Goal: Navigation & Orientation: Go to known website

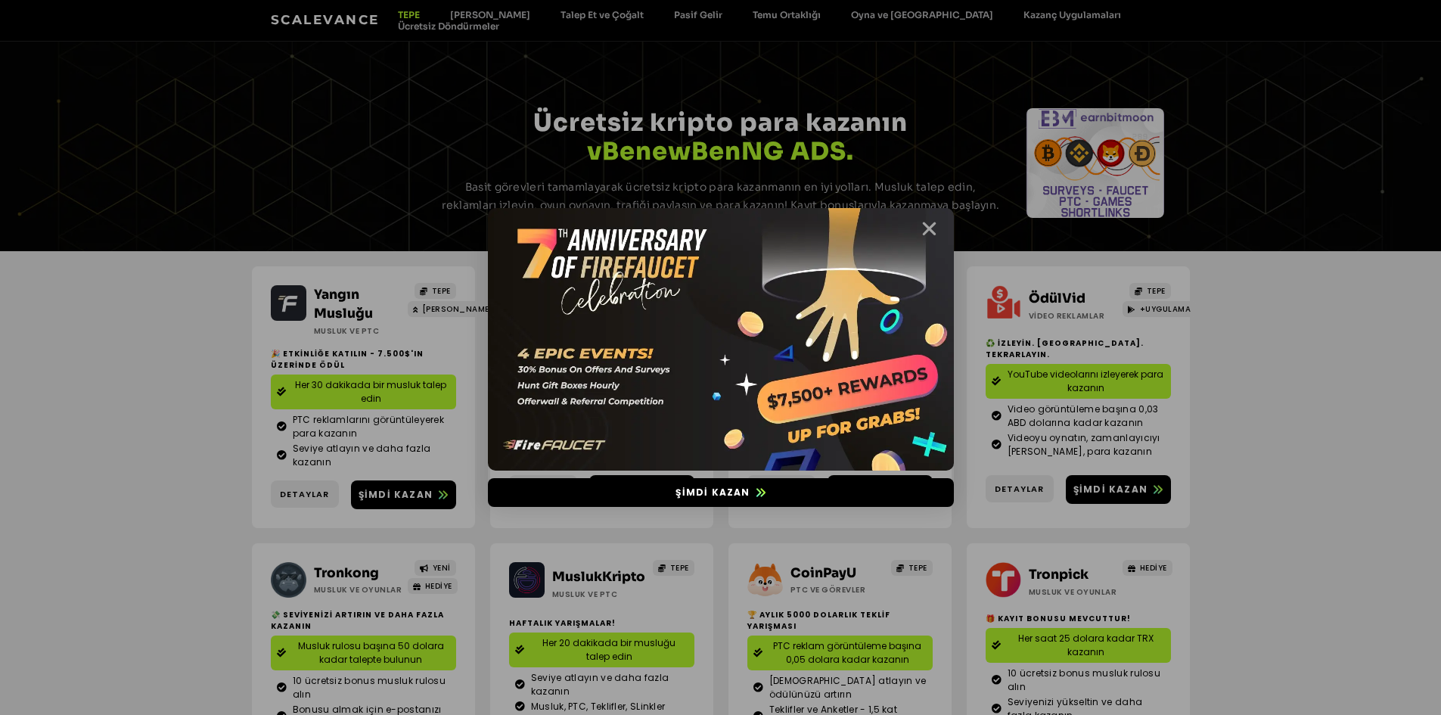
click at [936, 227] on icon "Kapalı" at bounding box center [929, 228] width 19 height 19
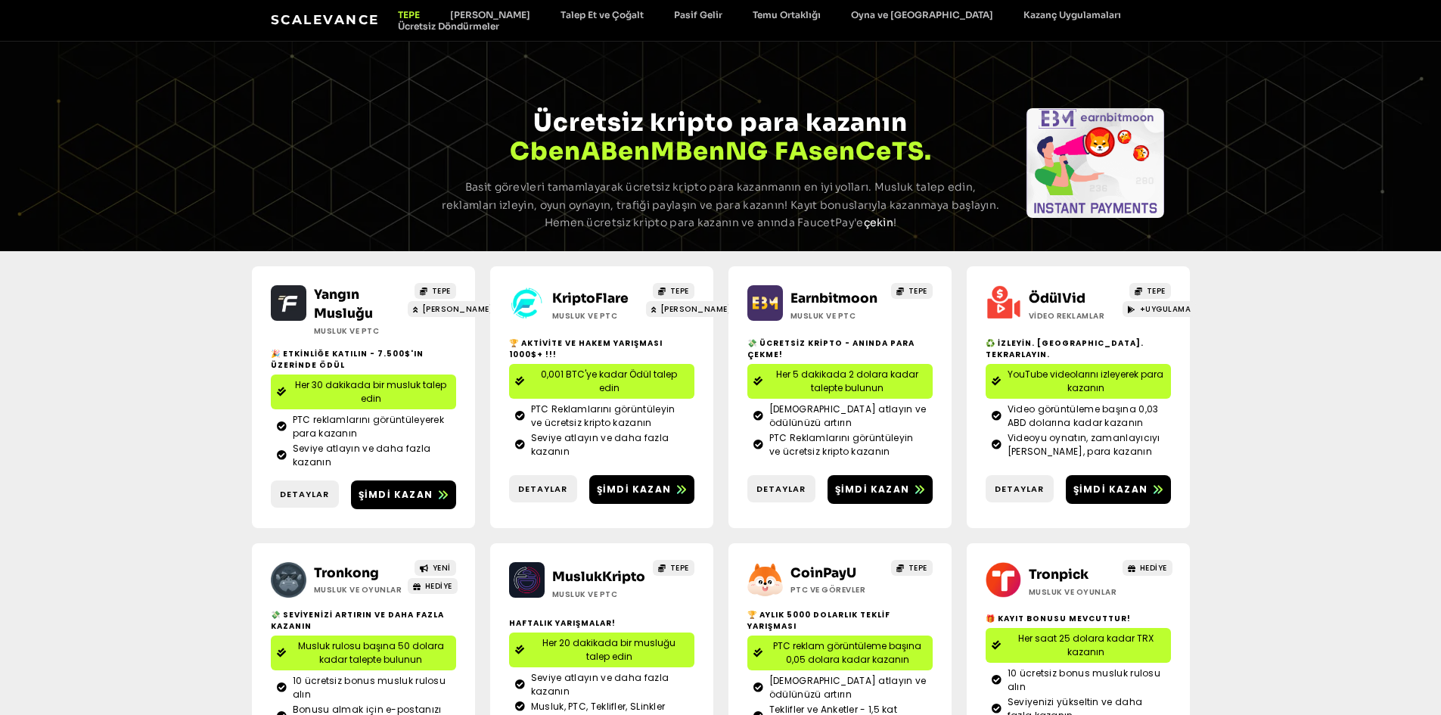
click at [336, 23] on font "Scalevance" at bounding box center [325, 19] width 109 height 15
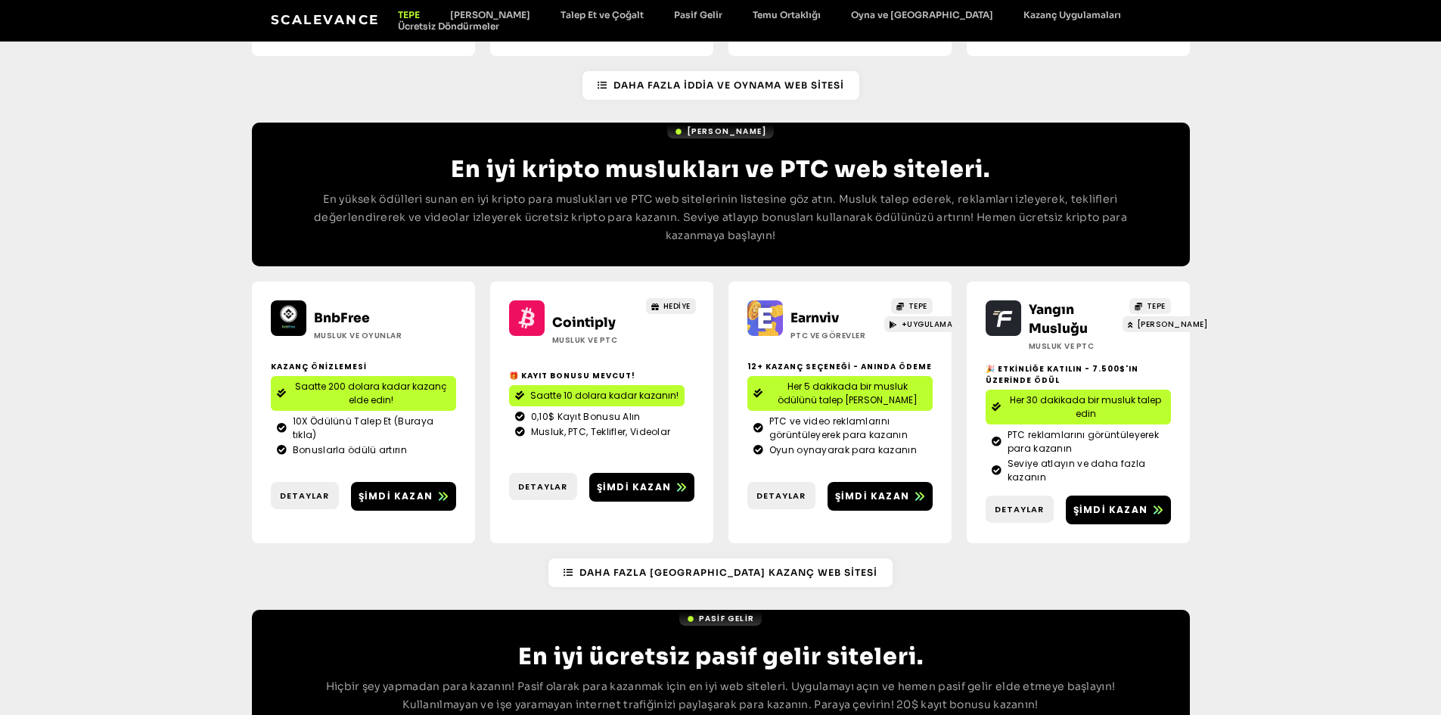
scroll to position [1425, 0]
click at [857, 504] on link "Şimdi kazan" at bounding box center [880, 495] width 105 height 29
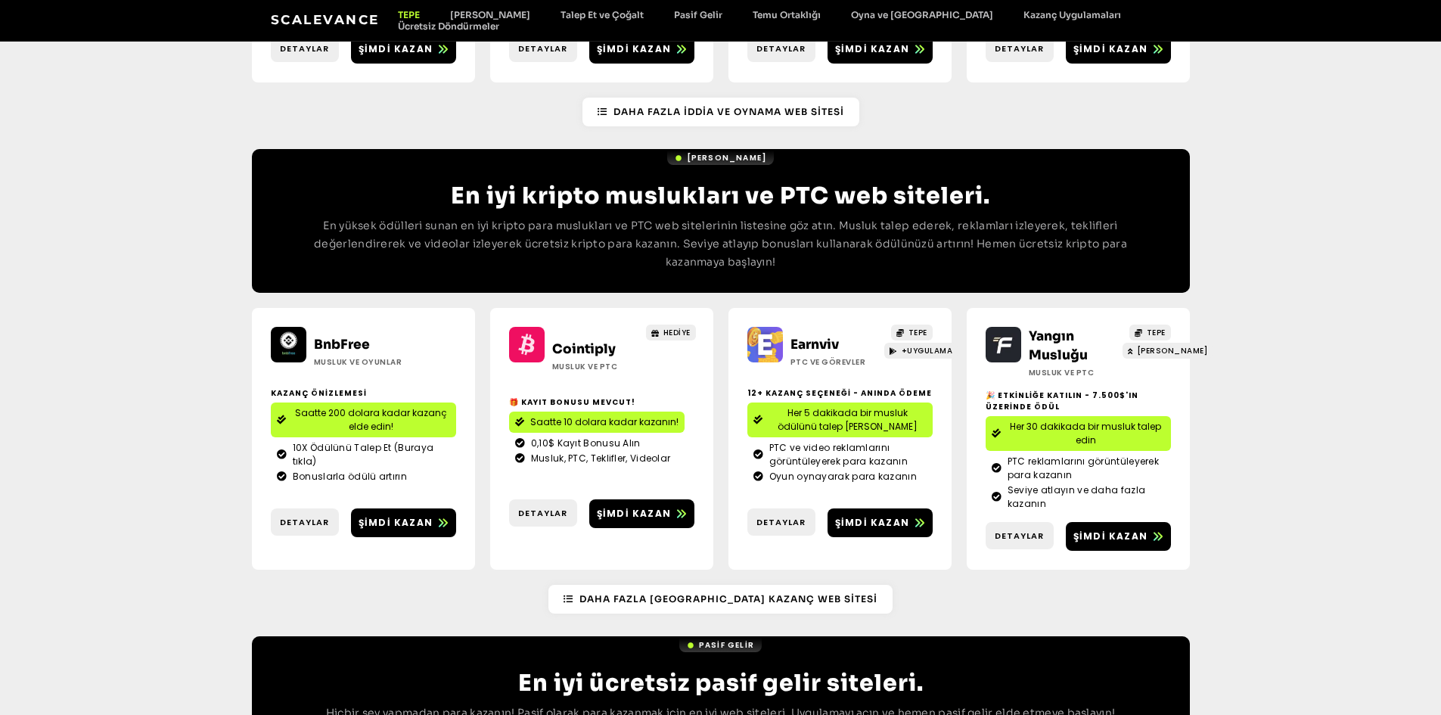
scroll to position [1425, 0]
